Goal: Check status: Check status

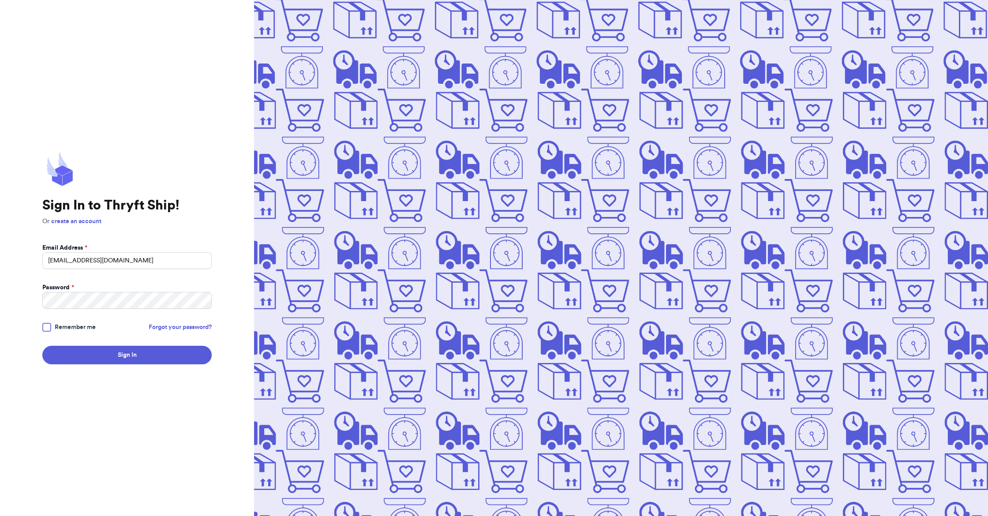
type input "[EMAIL_ADDRESS][DOMAIN_NAME]"
click at [155, 352] on button "Sign In" at bounding box center [126, 355] width 169 height 19
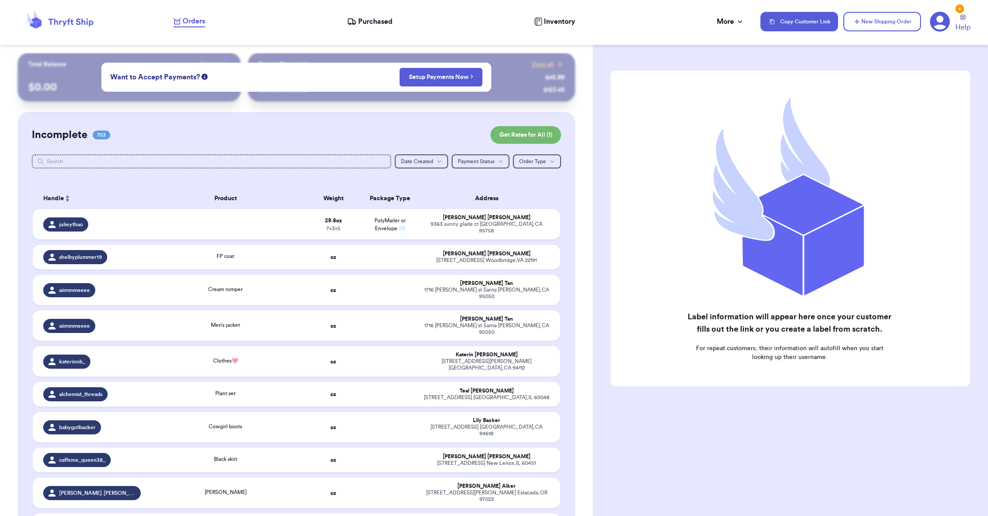
click at [362, 19] on span "Purchased" at bounding box center [375, 21] width 34 height 11
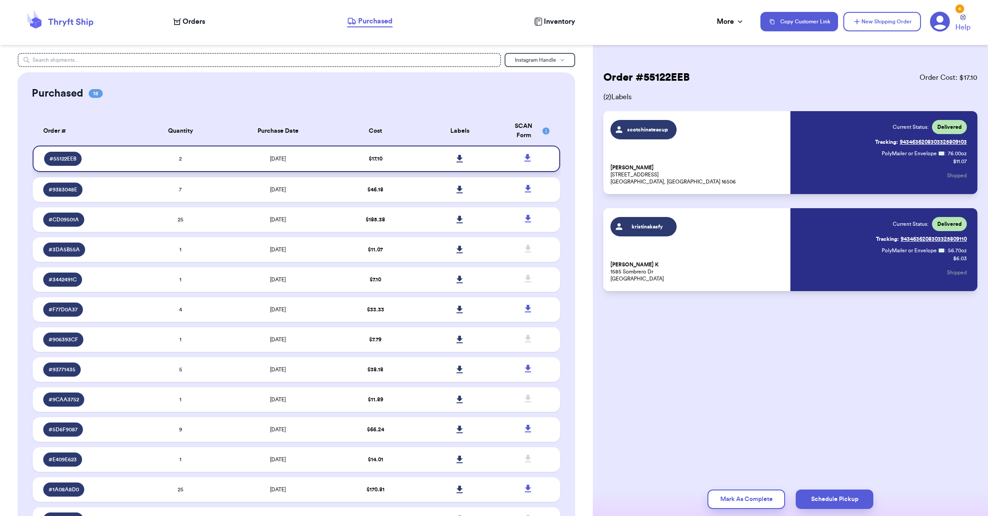
click at [245, 166] on td "[DATE]" at bounding box center [278, 159] width 111 height 26
click at [242, 202] on td "[DATE]" at bounding box center [278, 189] width 111 height 25
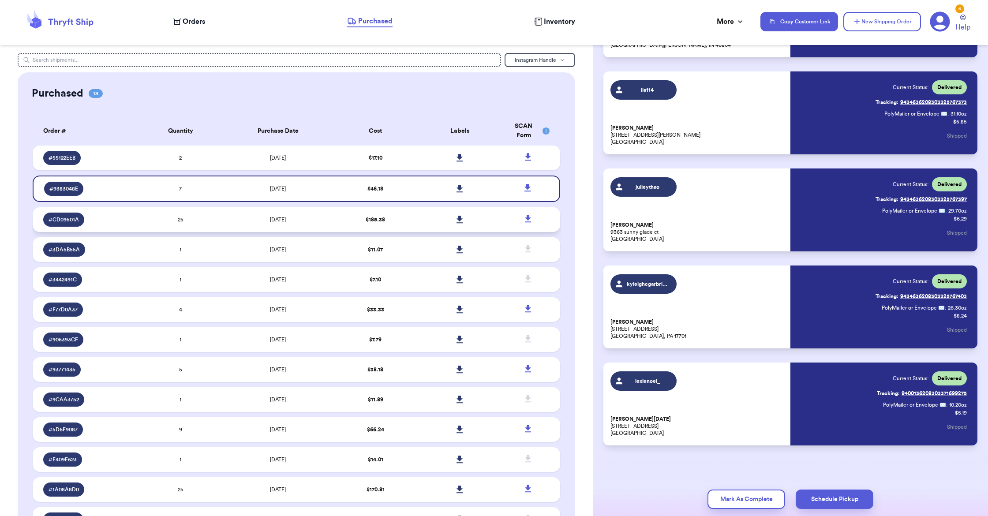
scroll to position [0, 0]
click at [318, 227] on td "[DATE]" at bounding box center [278, 219] width 111 height 25
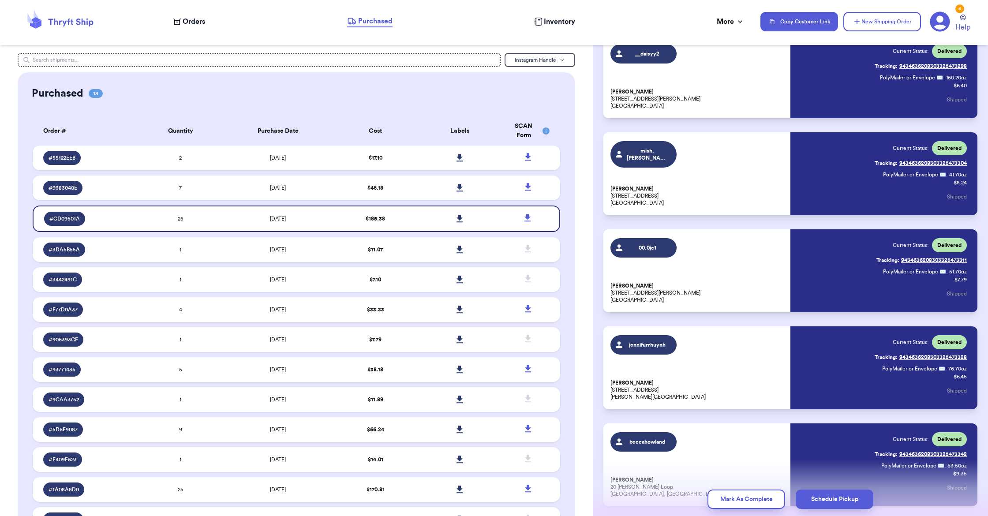
scroll to position [1532, 0]
click at [672, 169] on div "mish.[PERSON_NAME] [STREET_ADDRESS]" at bounding box center [698, 173] width 175 height 65
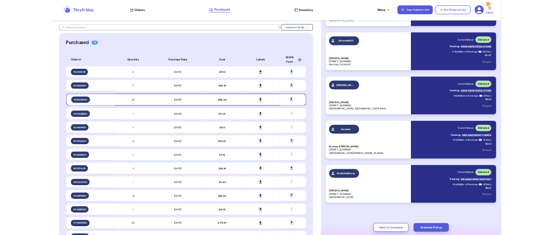
scroll to position [2078, 0]
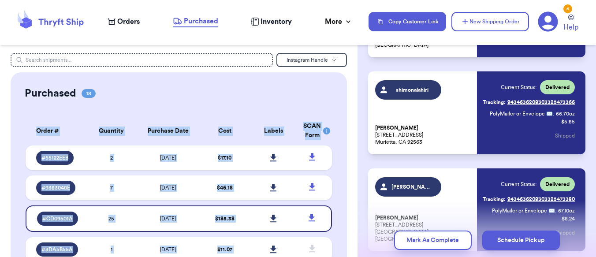
click at [329, 99] on div "Purchased 18" at bounding box center [179, 93] width 308 height 14
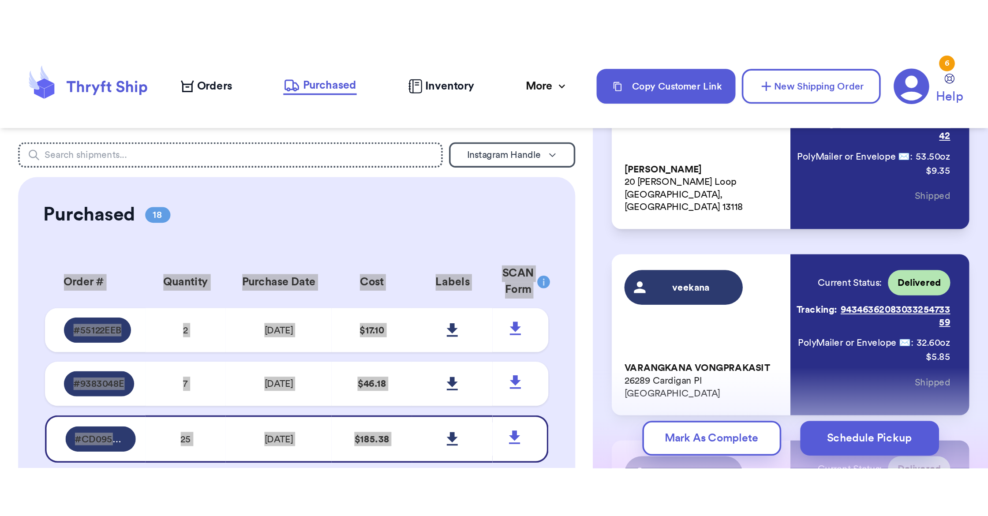
scroll to position [0, 0]
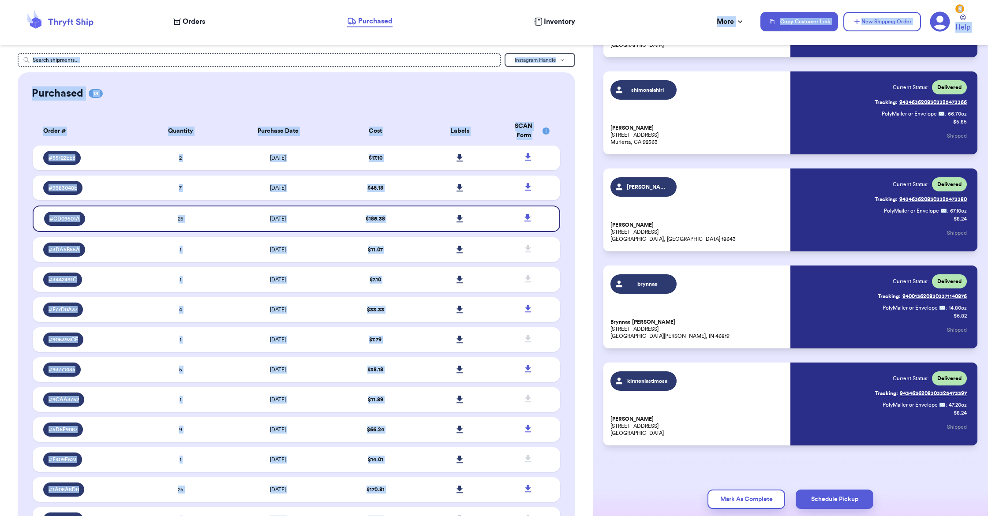
click at [644, 22] on div "Orders Purchased Inventory More Stats Completed Orders Payments Payouts" at bounding box center [462, 21] width 578 height 11
